Goal: Task Accomplishment & Management: Manage account settings

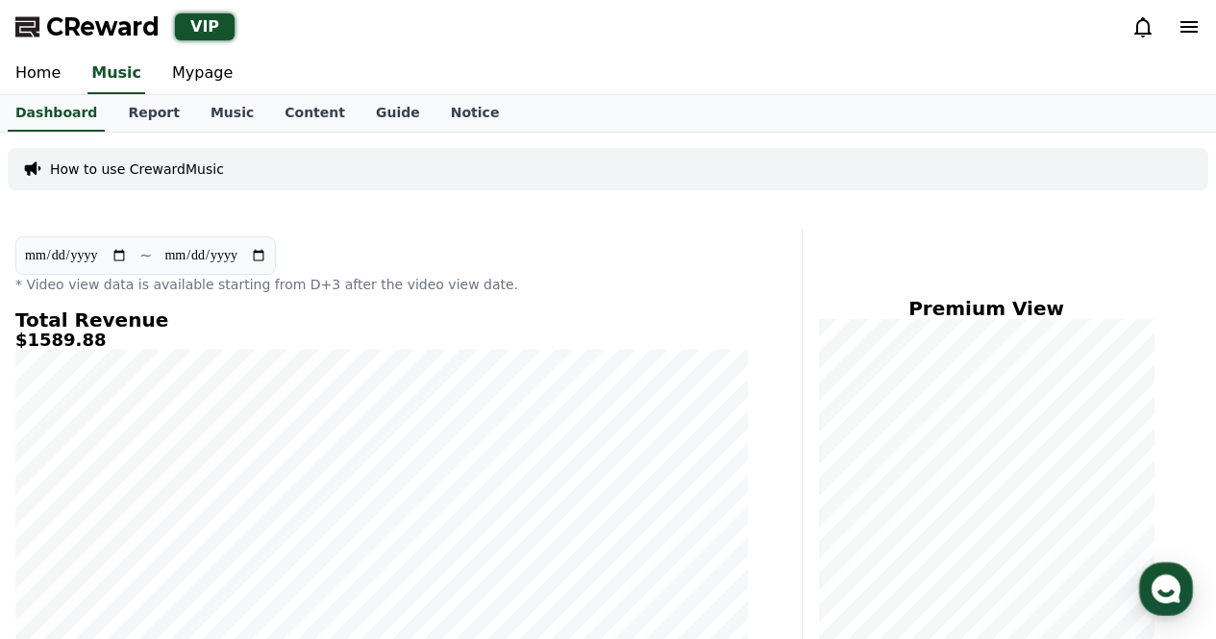
scroll to position [673, 0]
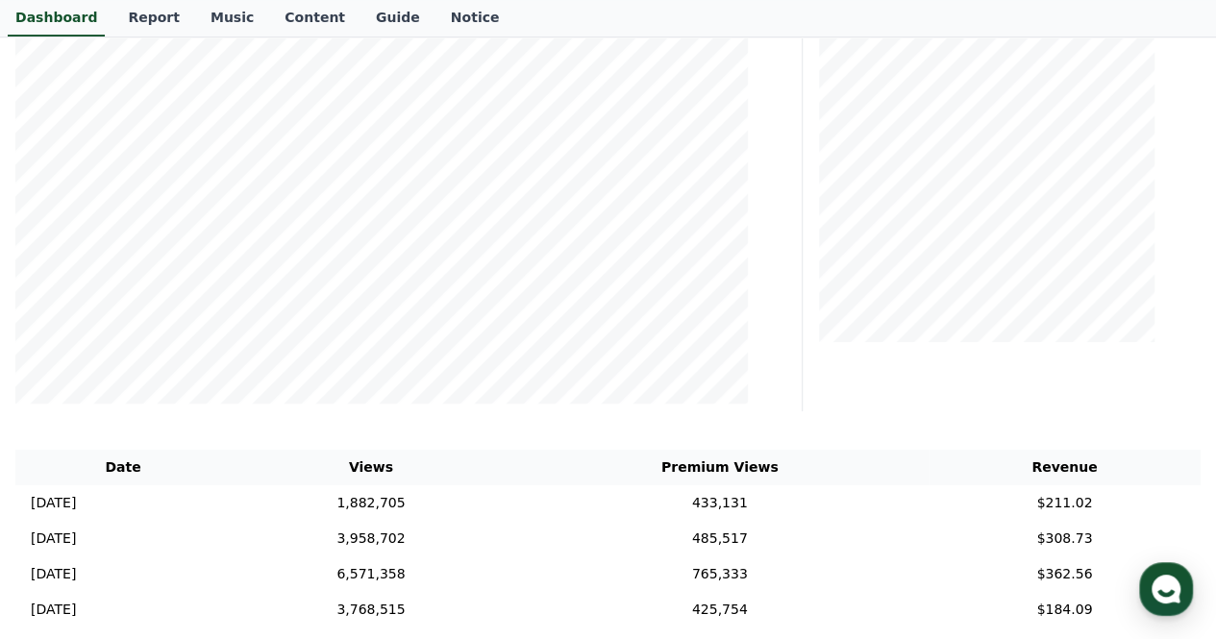
scroll to position [77, 0]
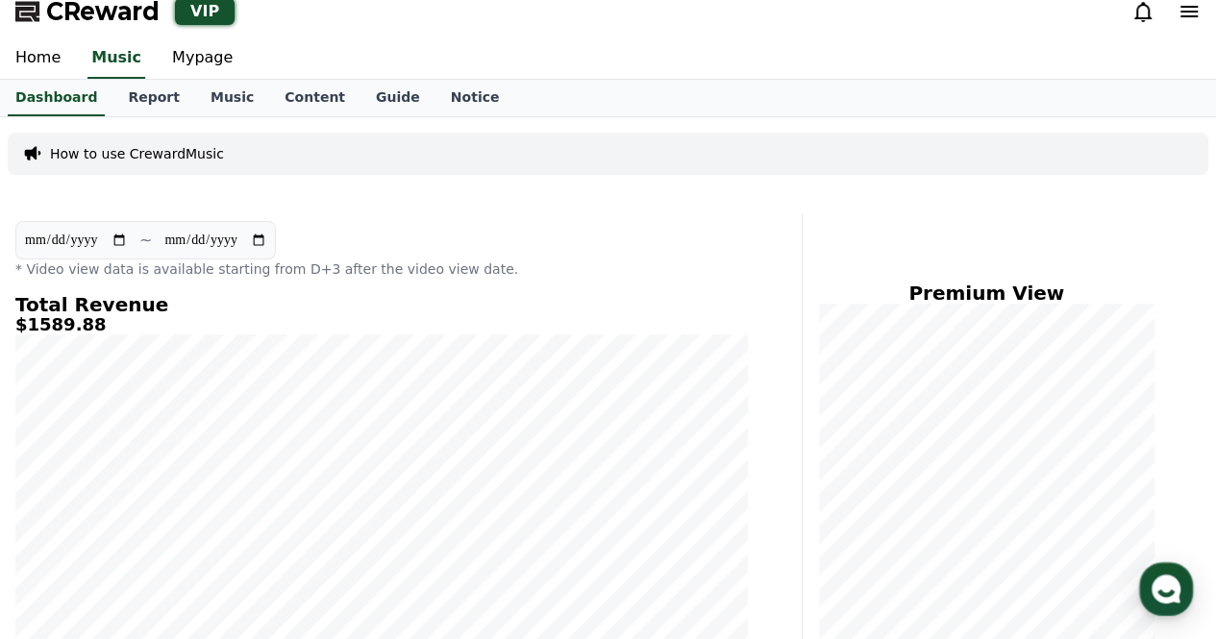
scroll to position [77, 0]
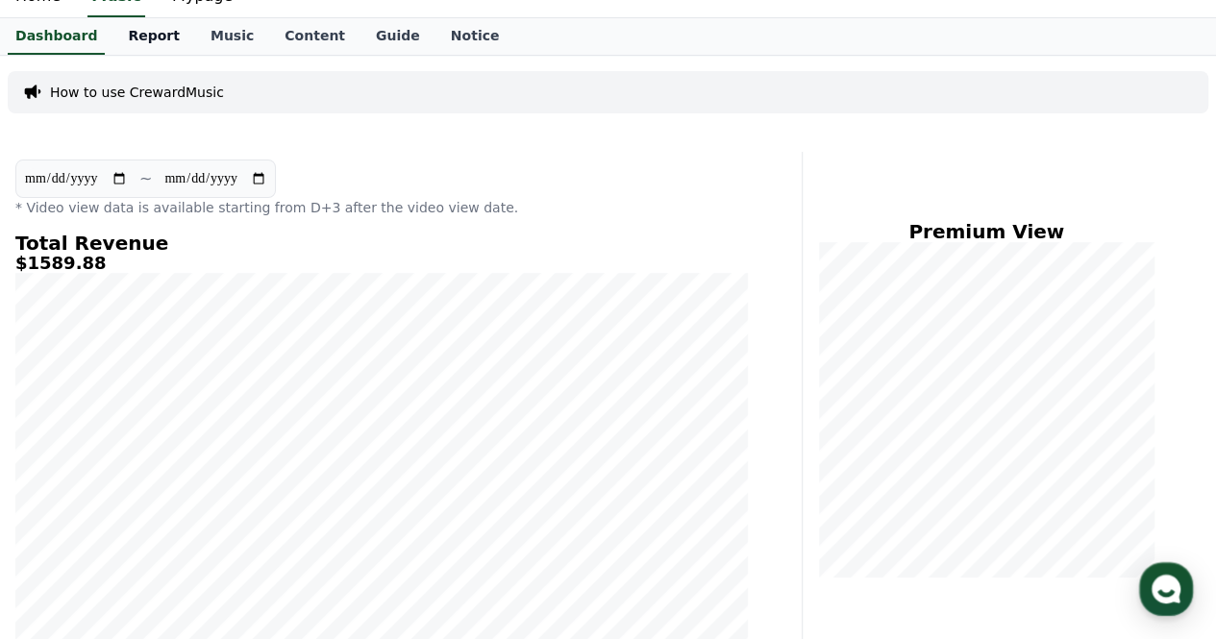
click at [132, 42] on link "Report" at bounding box center [153, 36] width 83 height 37
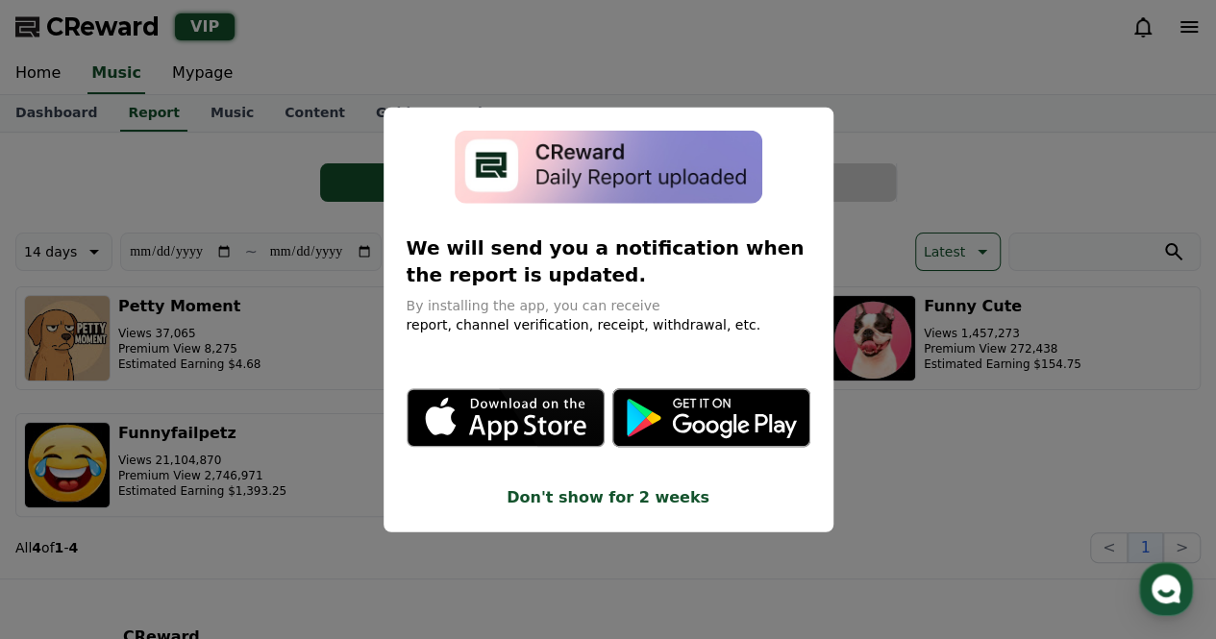
click at [946, 111] on button "close modal" at bounding box center [608, 319] width 1216 height 639
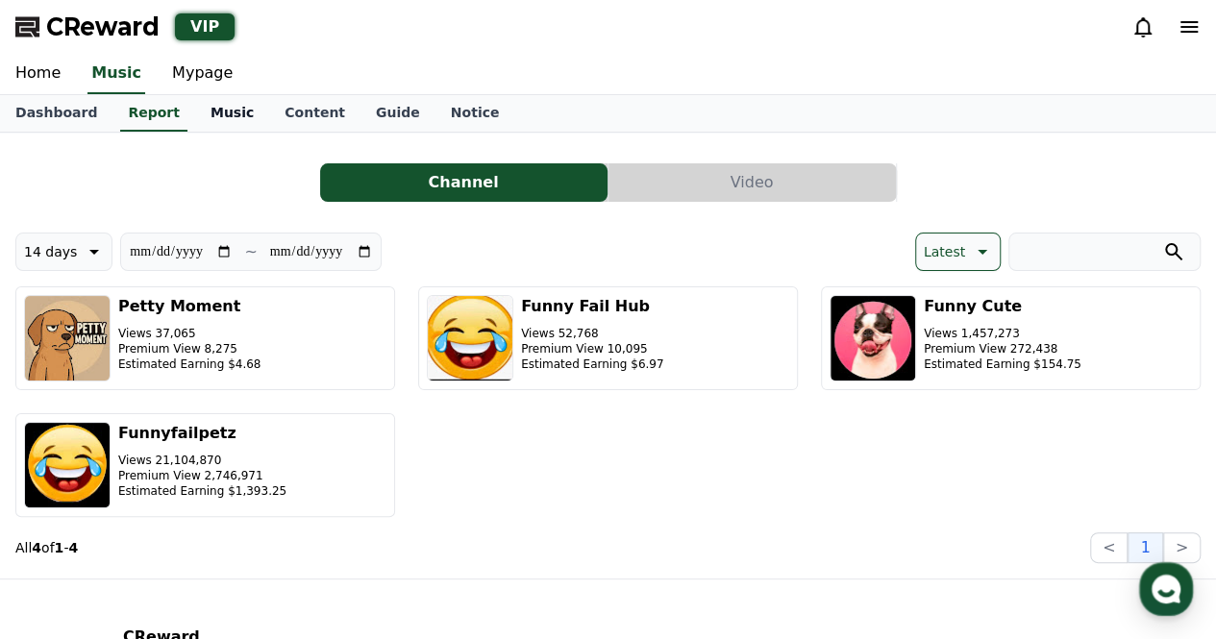
click at [195, 109] on link "Music" at bounding box center [232, 113] width 74 height 37
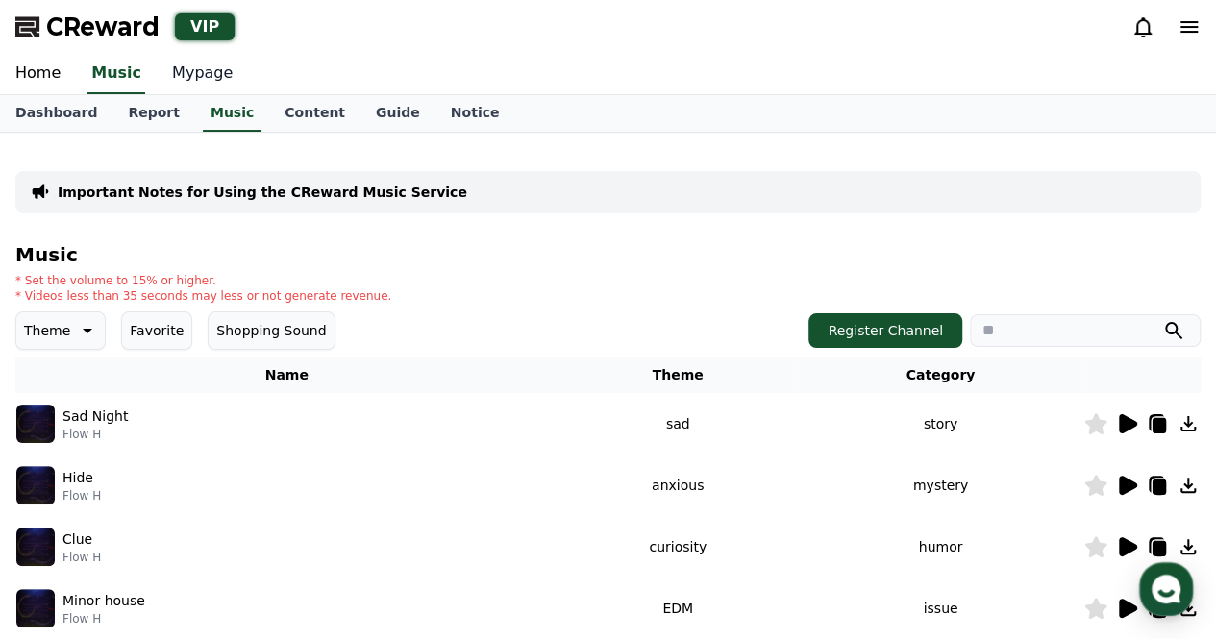
click at [187, 79] on link "Mypage" at bounding box center [202, 74] width 91 height 40
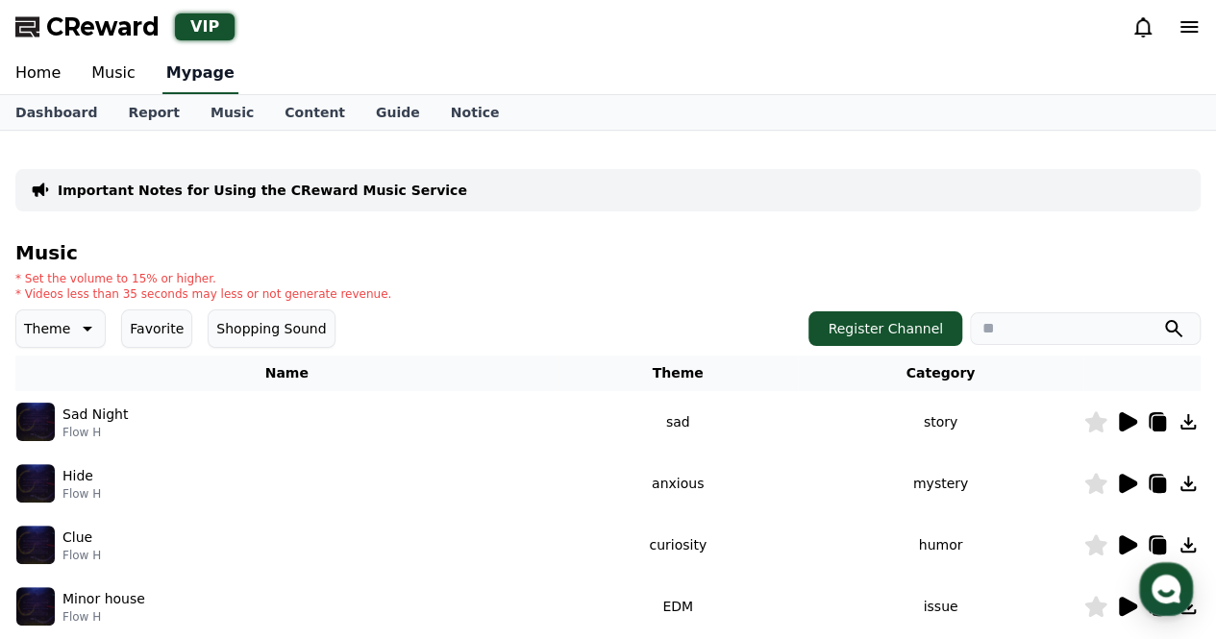
select select "**********"
